Goal: Find specific page/section: Find specific page/section

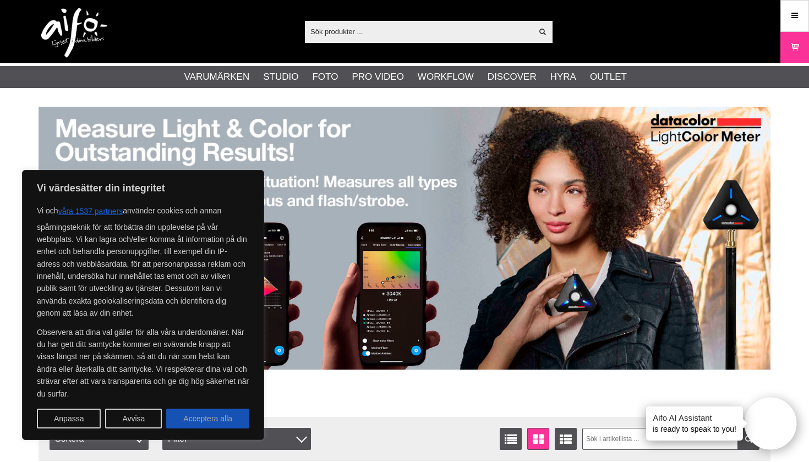
click at [208, 417] on button "Acceptera alla" at bounding box center [207, 419] width 83 height 20
checkbox input "true"
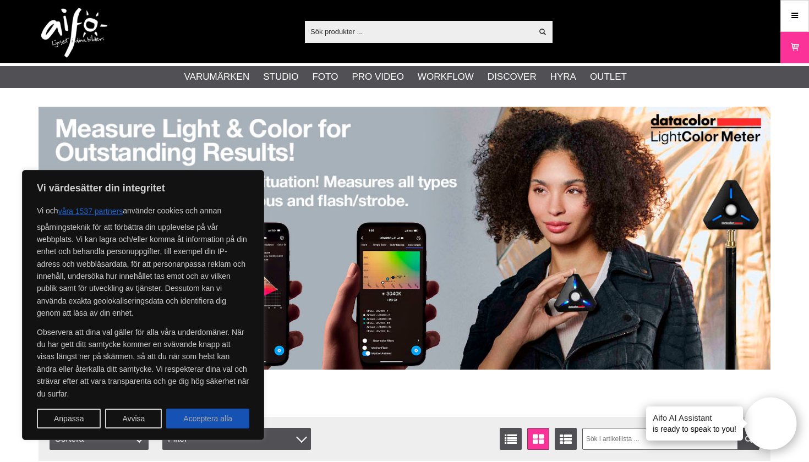
checkbox input "true"
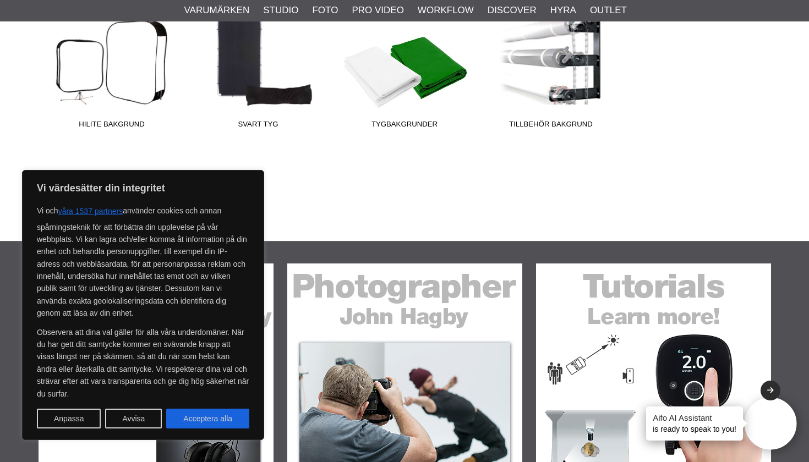
scroll to position [536, 0]
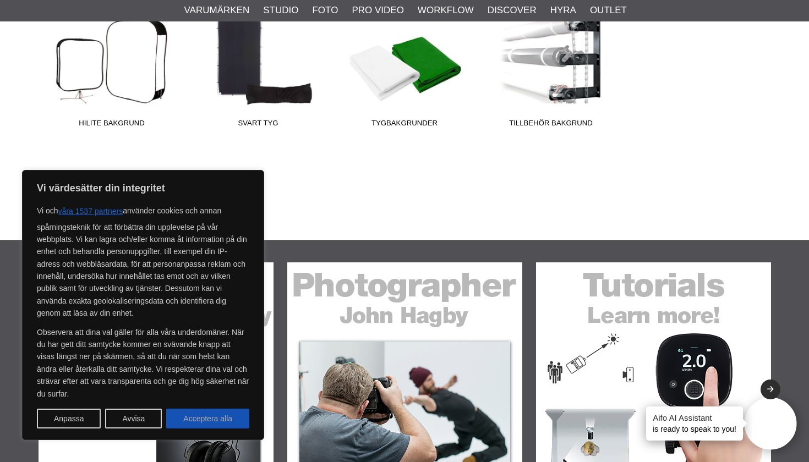
click at [193, 416] on button "Acceptera alla" at bounding box center [207, 419] width 83 height 20
checkbox input "true"
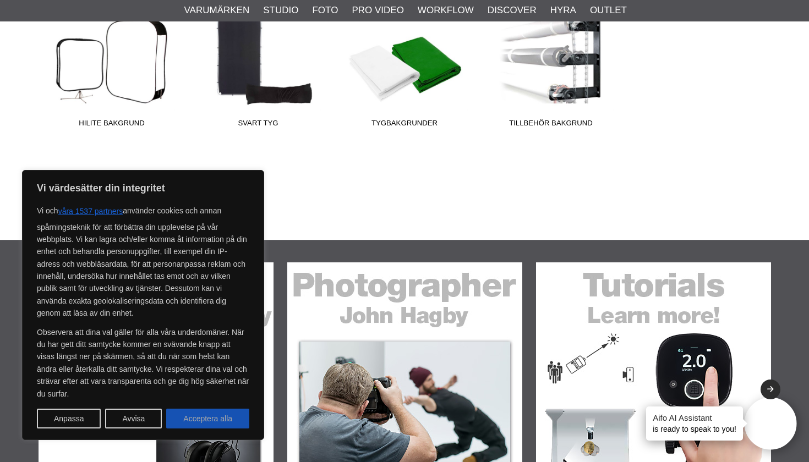
checkbox input "true"
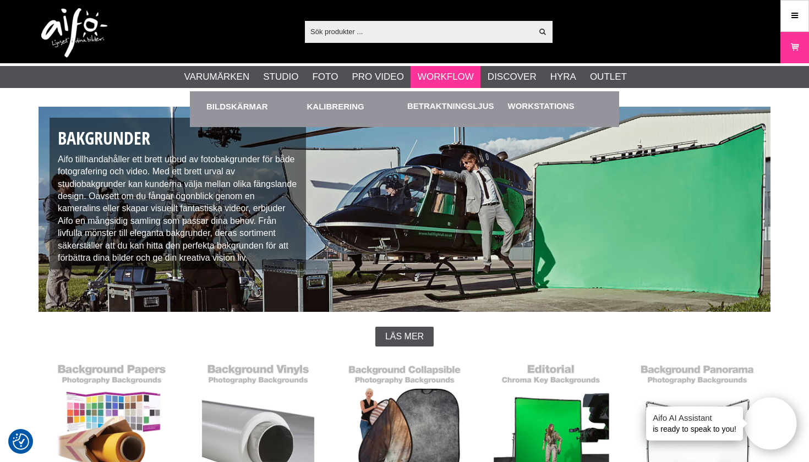
scroll to position [0, 0]
